Goal: Check status: Check status

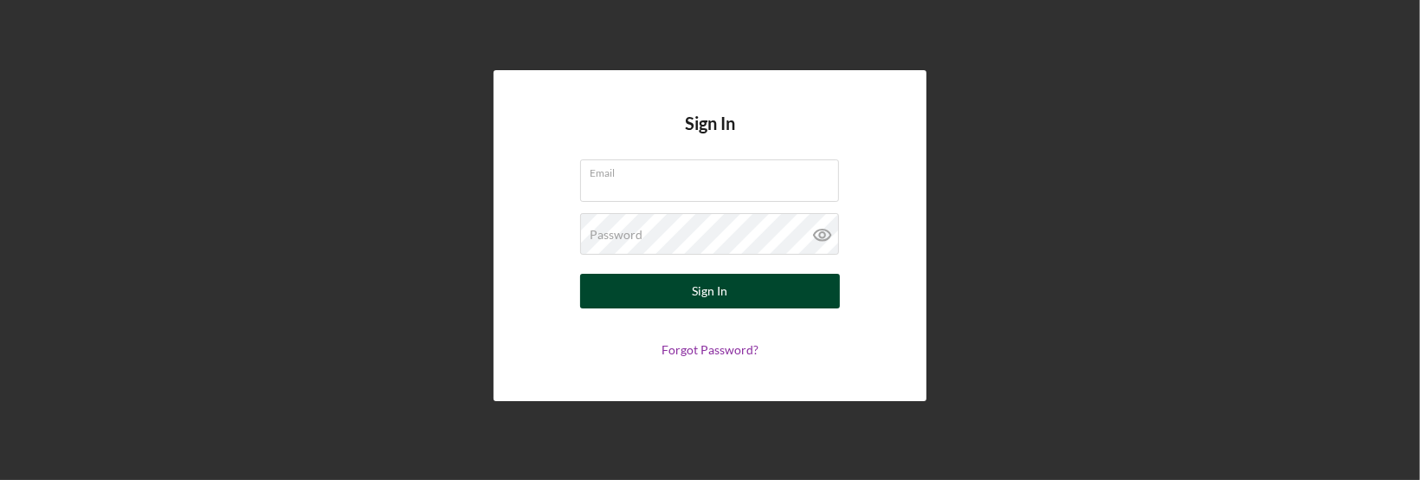
type input "[EMAIL_ADDRESS][DOMAIN_NAME]"
click at [699, 293] on div "Sign In" at bounding box center [710, 291] width 35 height 35
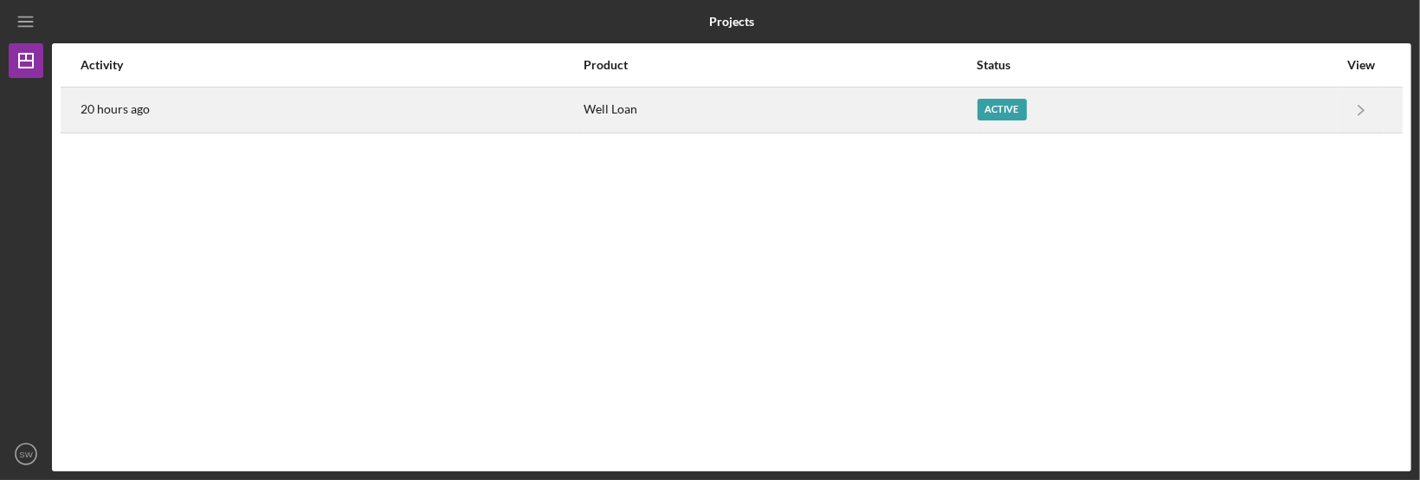
click at [590, 107] on div "Well Loan" at bounding box center [779, 109] width 391 height 43
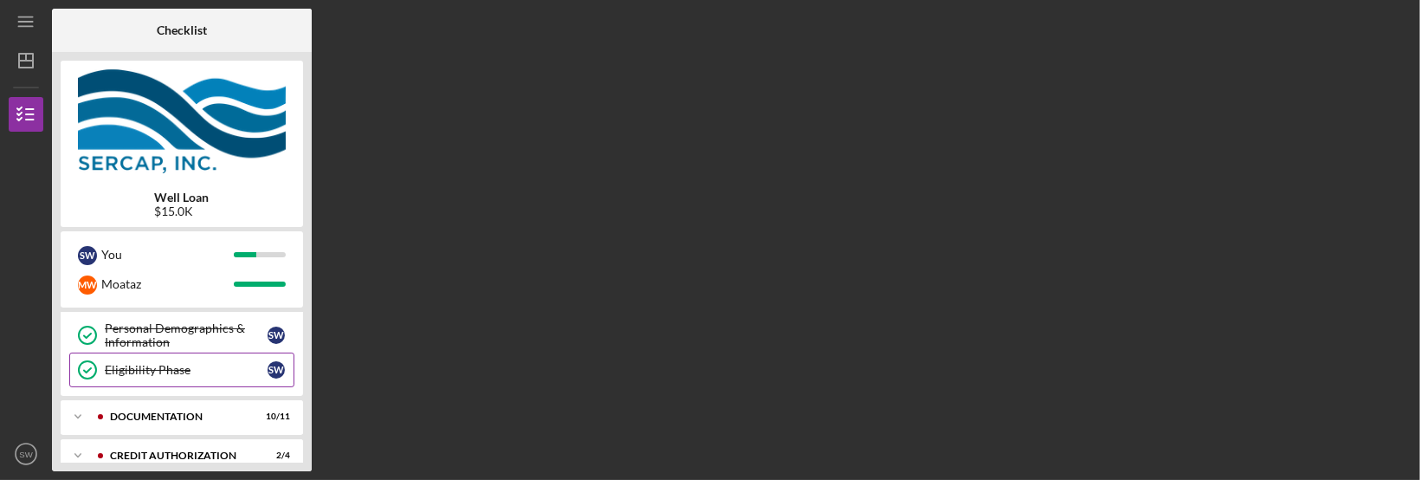
scroll to position [302, 0]
